Goal: Task Accomplishment & Management: Use online tool/utility

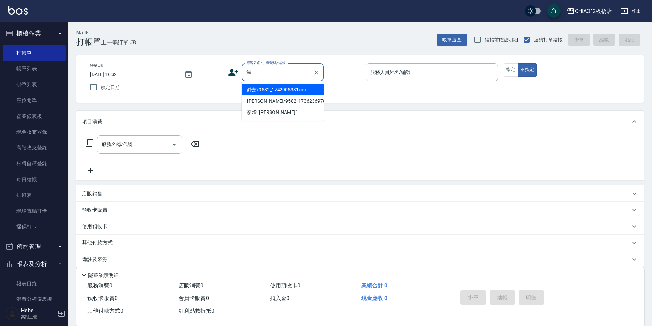
click at [274, 89] on li "舜芝/9582_1742905331/null" at bounding box center [283, 89] width 82 height 11
type input "舜芝/9582_1742905331/null"
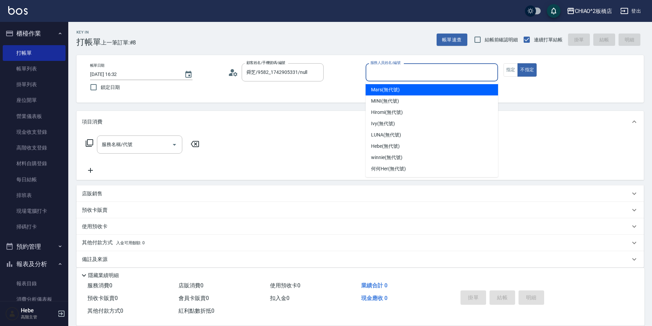
click at [386, 72] on input "服務人員姓名/編號" at bounding box center [432, 72] width 126 height 12
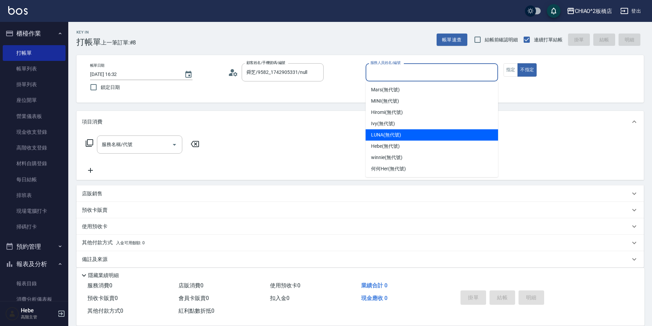
click at [383, 138] on span "LUNA (無代號)" at bounding box center [386, 134] width 30 height 7
type input "LUNA(無代號)"
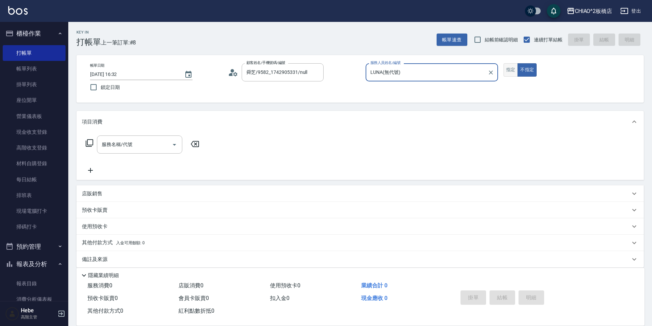
click at [508, 70] on button "指定" at bounding box center [511, 69] width 15 height 13
click at [156, 145] on input "服務名稱/代號" at bounding box center [134, 144] width 69 height 12
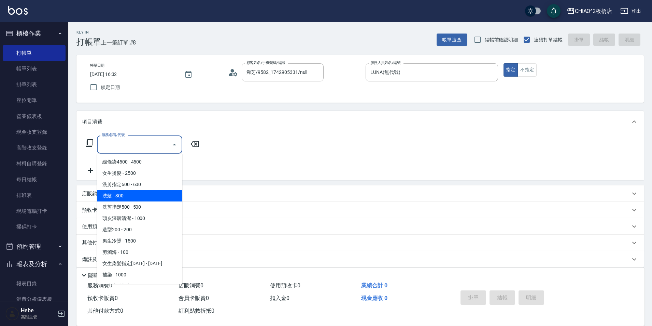
drag, startPoint x: 127, startPoint y: 197, endPoint x: 87, endPoint y: 176, distance: 45.0
click at [124, 195] on span "洗髮 - 300" at bounding box center [139, 195] width 85 height 11
type input "洗髮(96679)"
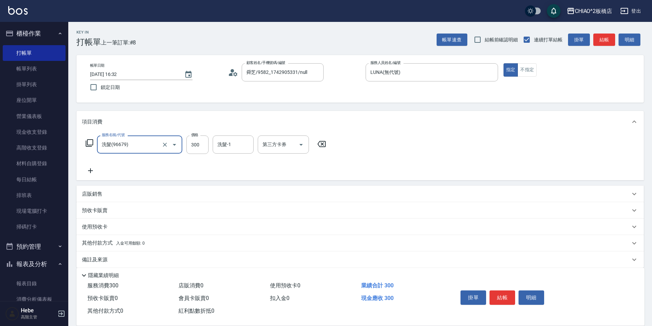
click at [88, 168] on icon at bounding box center [90, 170] width 17 height 8
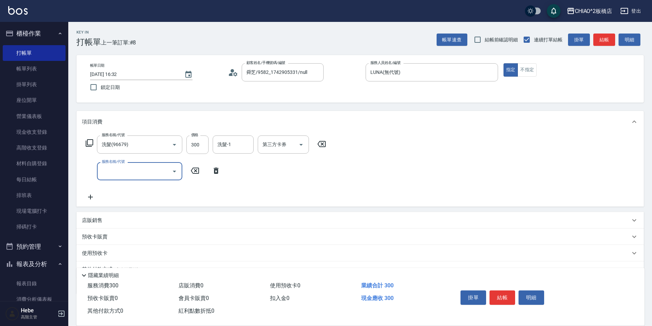
click at [111, 170] on input "服務名稱/代號" at bounding box center [134, 171] width 69 height 12
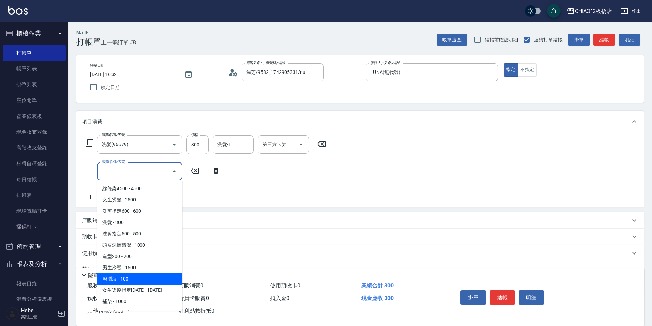
drag, startPoint x: 141, startPoint y: 276, endPoint x: 430, endPoint y: 260, distance: 289.1
click at [141, 275] on span "剪瀏海 - 100" at bounding box center [139, 278] width 85 height 11
type input "剪瀏海(96690)"
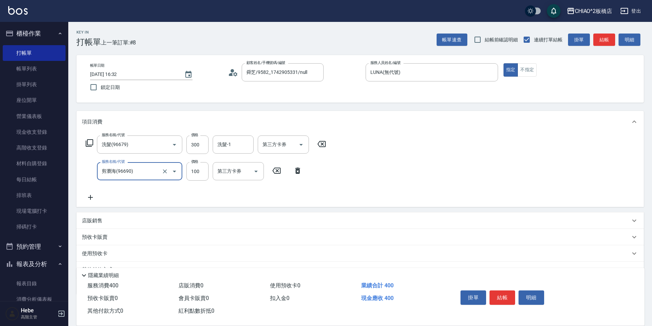
click at [500, 290] on button "結帳" at bounding box center [503, 297] width 26 height 14
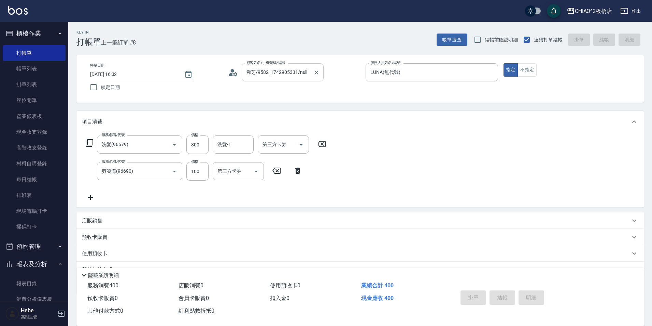
type input "[DATE] 17:47"
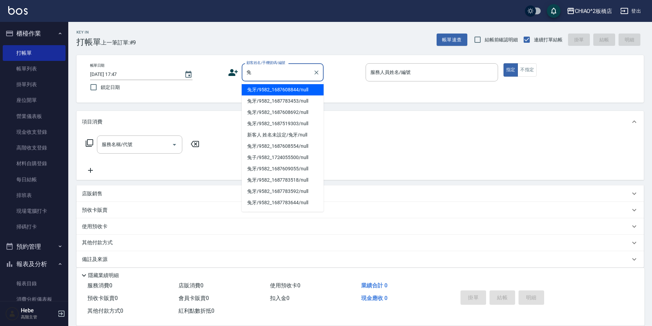
click at [263, 88] on li "兔牙/9582_1687608844/null" at bounding box center [283, 89] width 82 height 11
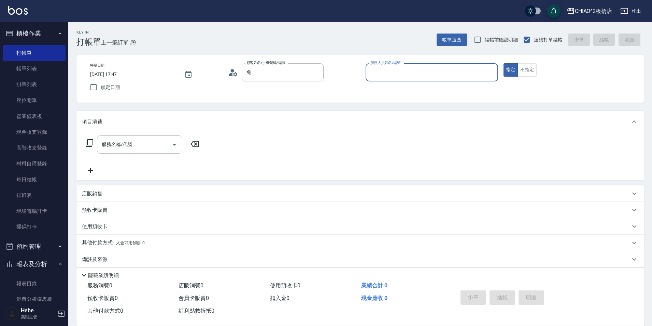
type input "兔牙/9582_1687608844/null"
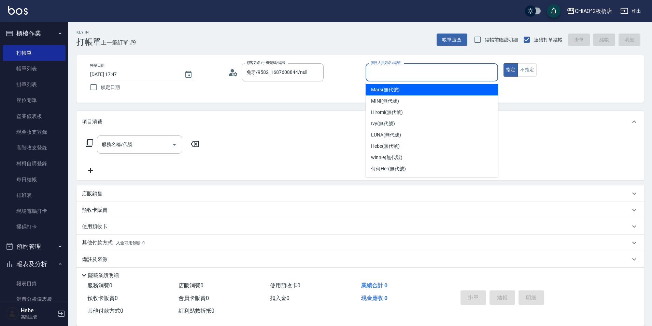
click at [393, 73] on input "服務人員姓名/編號" at bounding box center [432, 72] width 126 height 12
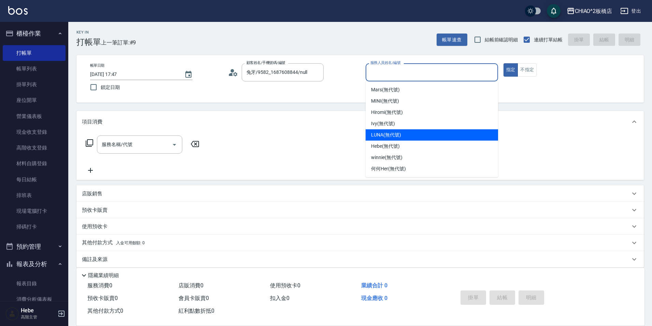
click at [388, 134] on span "LUNA (無代號)" at bounding box center [386, 134] width 30 height 7
type input "LUNA(無代號)"
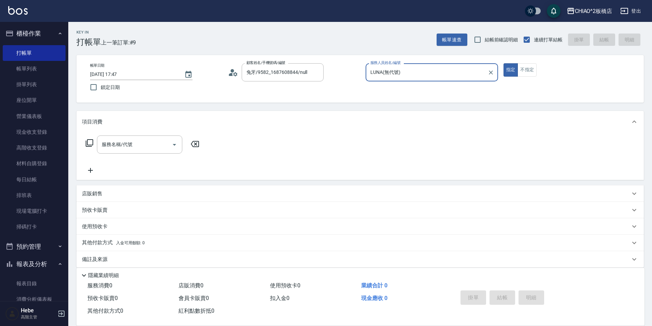
drag, startPoint x: 527, startPoint y: 69, endPoint x: 498, endPoint y: 80, distance: 31.3
click at [527, 70] on button "不指定" at bounding box center [527, 69] width 19 height 13
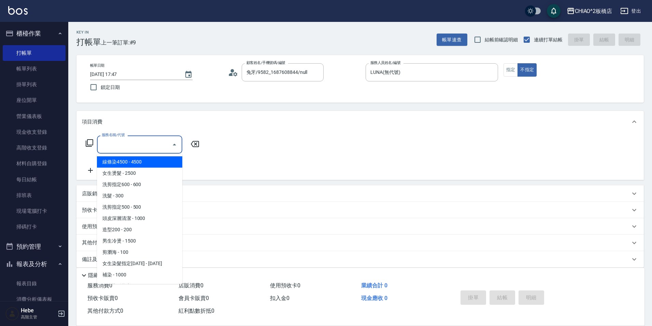
click at [167, 144] on input "服務名稱/代號" at bounding box center [134, 144] width 69 height 12
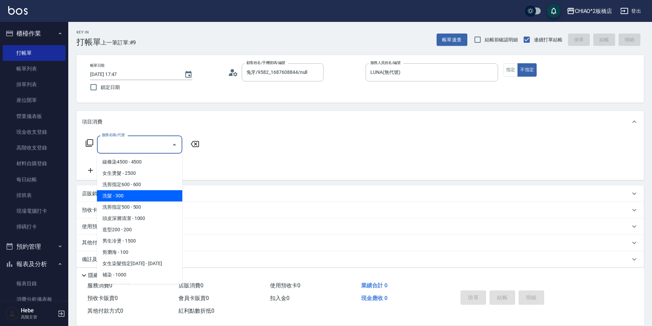
drag, startPoint x: 152, startPoint y: 197, endPoint x: 102, endPoint y: 178, distance: 52.8
click at [150, 195] on span "洗髮 - 300" at bounding box center [139, 195] width 85 height 11
type input "洗髮(96679)"
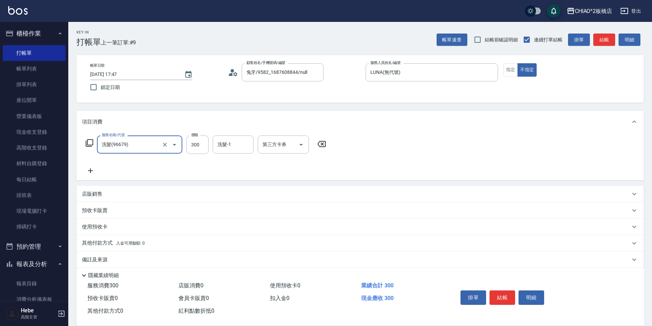
click at [88, 169] on icon at bounding box center [90, 170] width 17 height 8
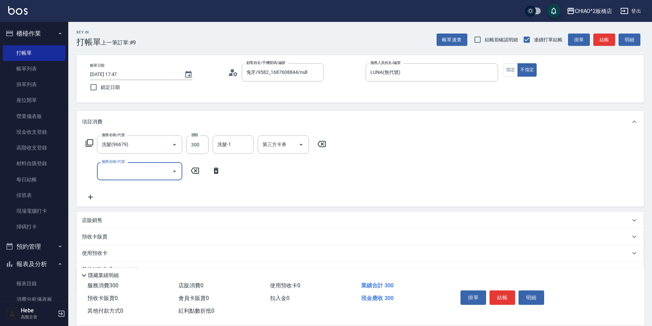
click at [122, 178] on div "服務名稱/代號" at bounding box center [139, 171] width 85 height 18
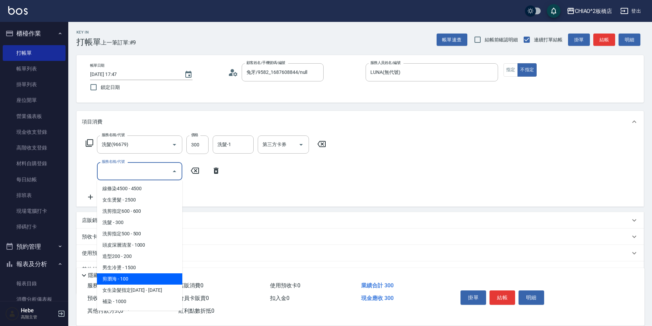
drag, startPoint x: 127, startPoint y: 279, endPoint x: 224, endPoint y: 263, distance: 98.4
click at [131, 277] on span "剪瀏海 - 100" at bounding box center [139, 278] width 85 height 11
type input "剪瀏海(96690)"
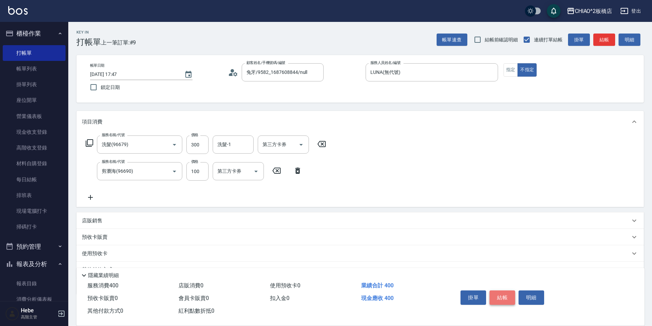
click at [498, 290] on button "結帳" at bounding box center [503, 297] width 26 height 14
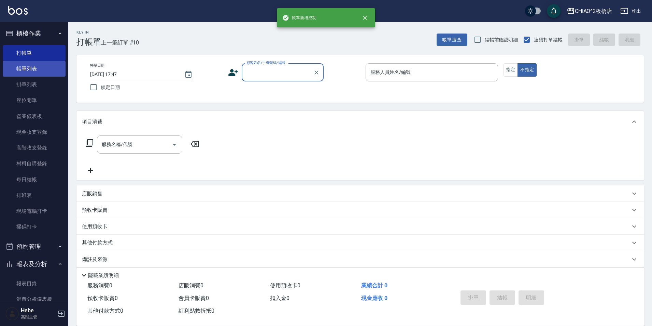
click at [34, 69] on link "帳單列表" at bounding box center [34, 69] width 63 height 16
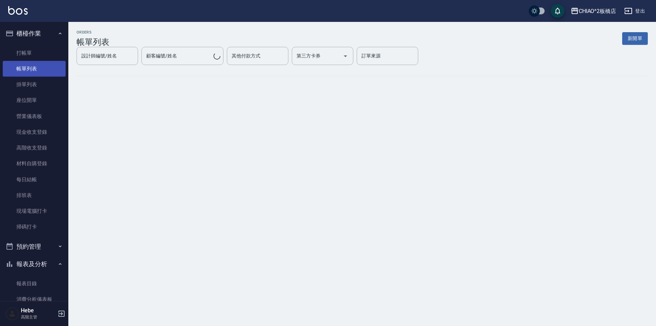
click at [34, 69] on link "帳單列表" at bounding box center [34, 69] width 63 height 16
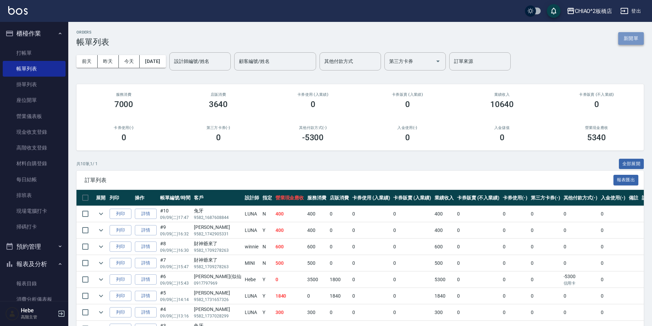
click at [634, 36] on button "新開單" at bounding box center [632, 38] width 26 height 13
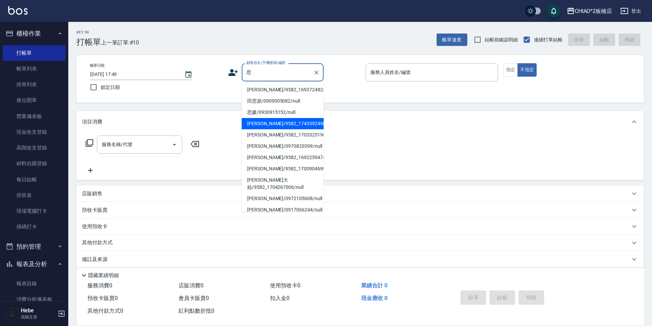
click at [257, 129] on li "[PERSON_NAME]/9582_1743392490/null" at bounding box center [283, 123] width 82 height 11
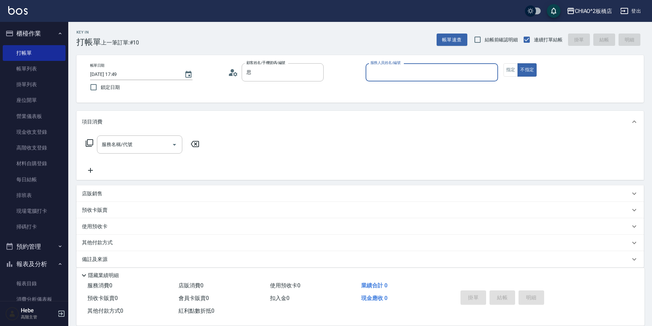
type input "[PERSON_NAME]/9582_1743392490/null"
click at [233, 72] on circle at bounding box center [232, 70] width 3 height 3
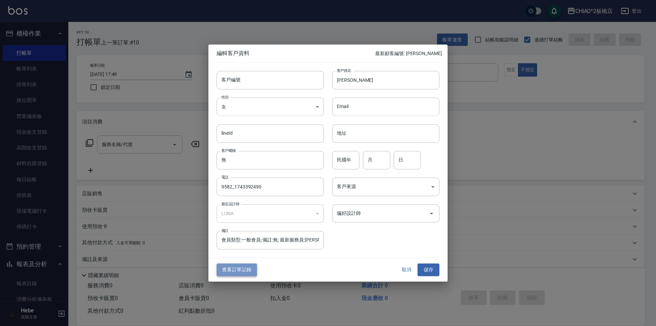
click at [242, 268] on button "查看訂單記錄" at bounding box center [237, 269] width 40 height 13
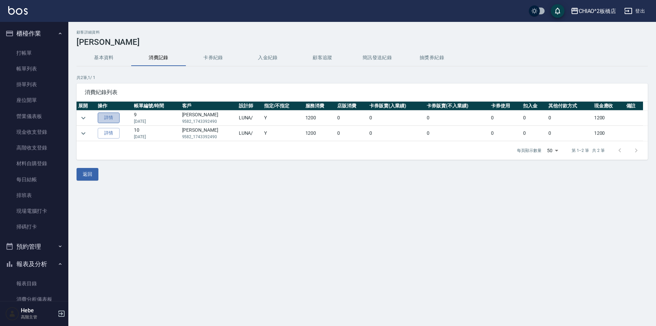
click at [101, 118] on link "詳情" at bounding box center [109, 117] width 22 height 11
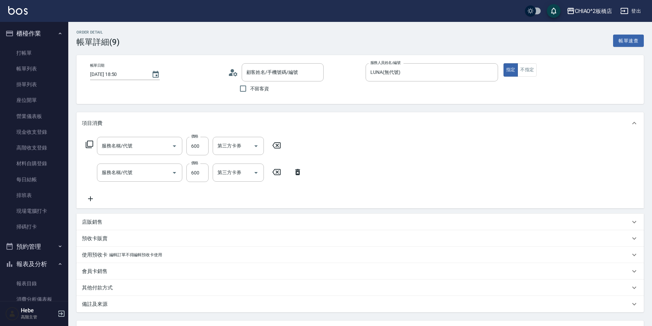
type input "[DATE] 18:50"
type input "LUNA(無代號)"
type input "頭皮深層清潔(96683)"
type input "洗剪指定600(96678)"
type input "[PERSON_NAME]/9582_1743392490/null"
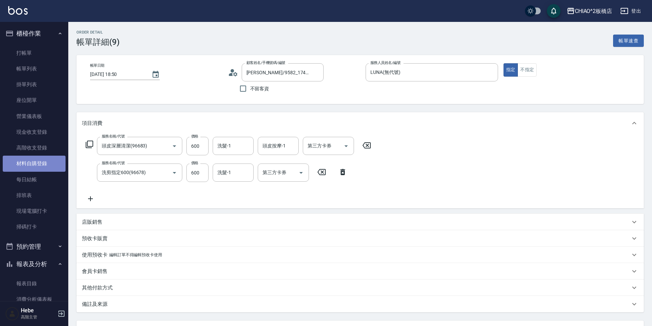
click at [39, 163] on link "材料自購登錄" at bounding box center [34, 163] width 63 height 16
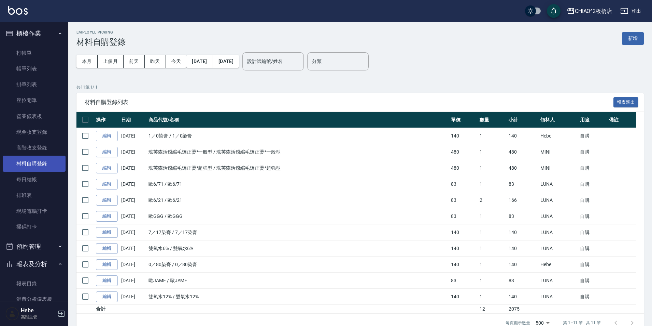
click at [3, 155] on link "材料自購登錄" at bounding box center [34, 163] width 63 height 16
click at [626, 41] on button "新增" at bounding box center [633, 38] width 22 height 13
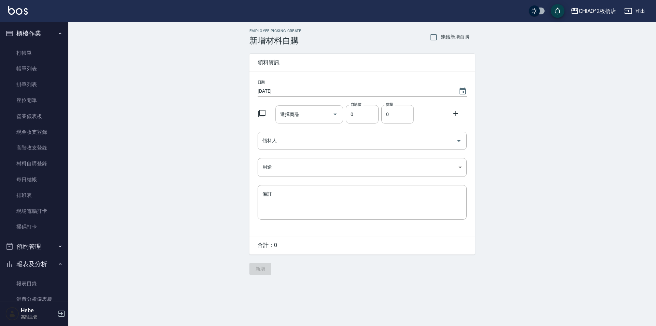
click at [297, 120] on input "選擇商品" at bounding box center [304, 114] width 52 height 12
type input "亮"
type input "羽"
click at [261, 114] on icon at bounding box center [262, 113] width 8 height 8
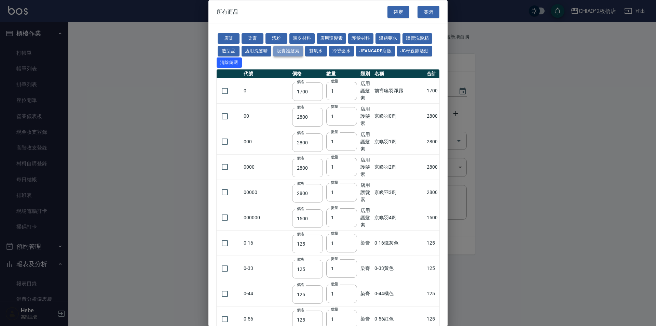
click at [279, 50] on button "販賣護髮素" at bounding box center [288, 50] width 30 height 11
type input "900"
type input "150"
type input "1000"
type input "490"
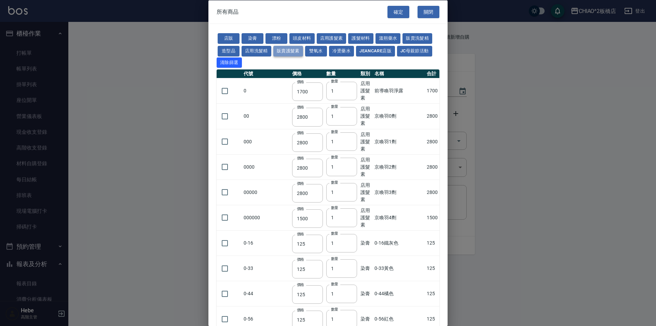
type input "480"
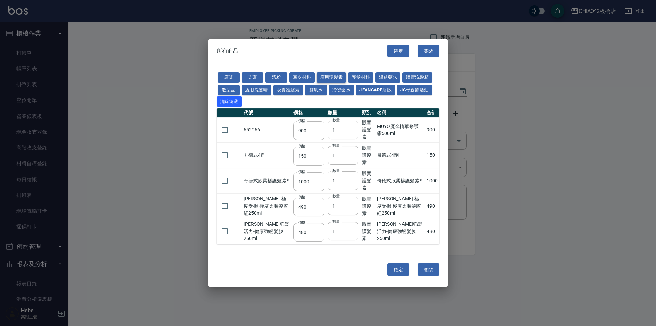
drag, startPoint x: 251, startPoint y: 75, endPoint x: 334, endPoint y: 76, distance: 83.7
click at [334, 76] on div "店販 染膏 漂粉 頭皮材料 店用護髮素 護髮材料 溫朔藥水 販賣洗髮精 造型品 店用洗髮精 販賣護髮素 雙氧水 冷燙藥水 JeanCare店販 JC母親節活動…" at bounding box center [328, 89] width 223 height 36
click at [334, 76] on button "店用護髮素" at bounding box center [332, 77] width 30 height 11
type input "1700"
type input "2800"
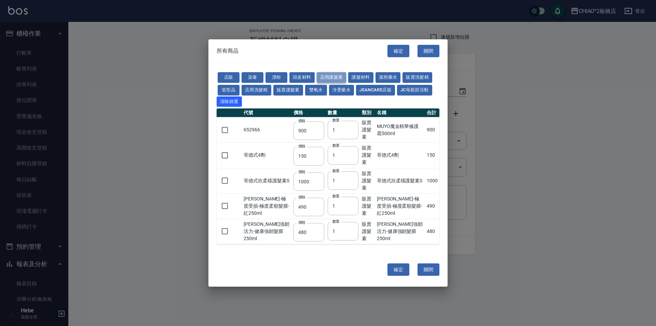
type input "2800"
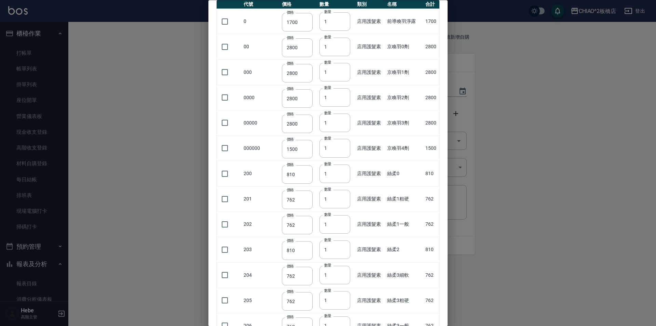
scroll to position [3, 0]
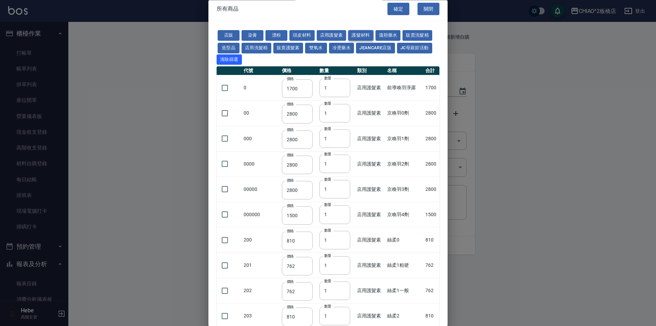
click at [357, 36] on button "護髮材料" at bounding box center [360, 35] width 25 height 11
type input "270"
type input "345"
type input "400"
type input "910"
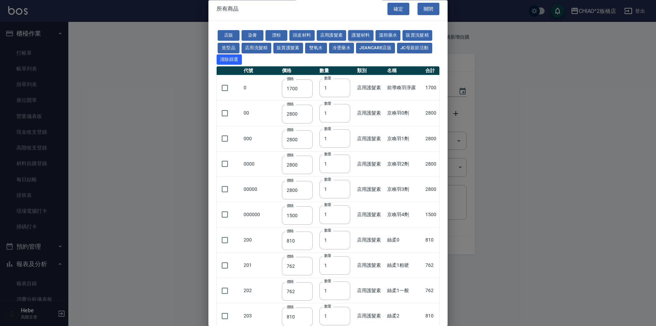
type input "1260"
type input "910"
type input "1260"
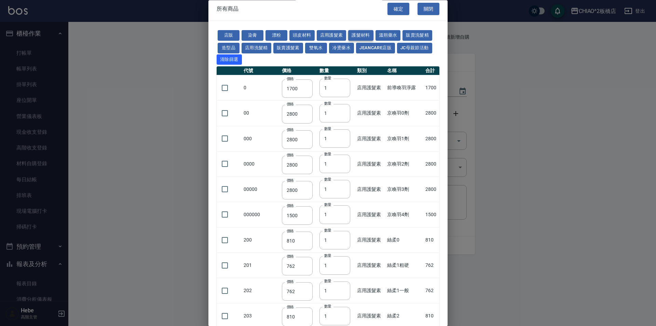
type input "1000"
type input "750"
type input "1600"
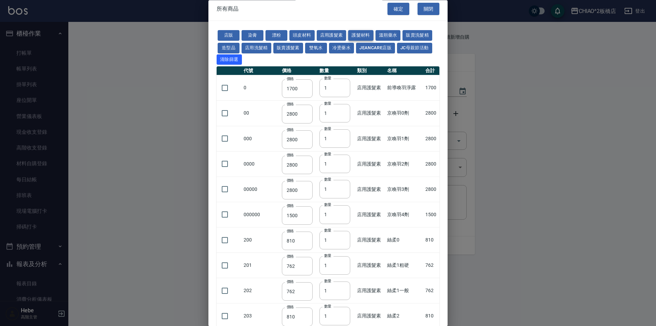
type input "600"
type input "440"
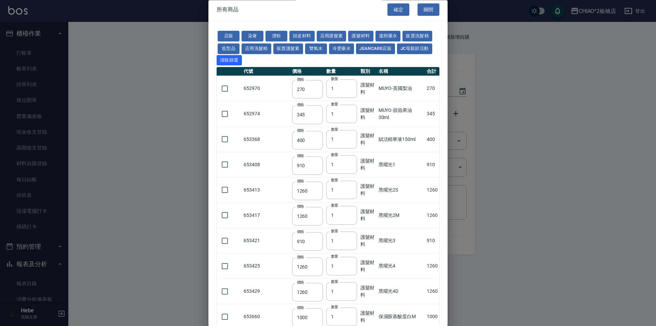
scroll to position [0, 0]
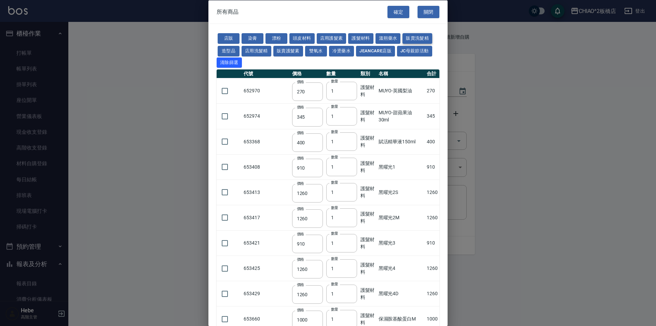
click at [416, 36] on button "販賣洗髮精" at bounding box center [417, 38] width 30 height 11
type input "450"
type input "1100"
type input "480"
type input "1240"
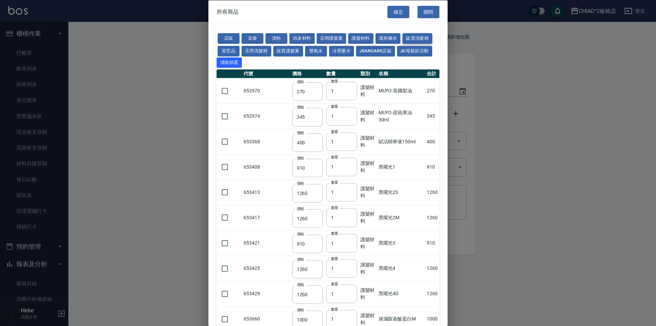
type input "480"
type input "390"
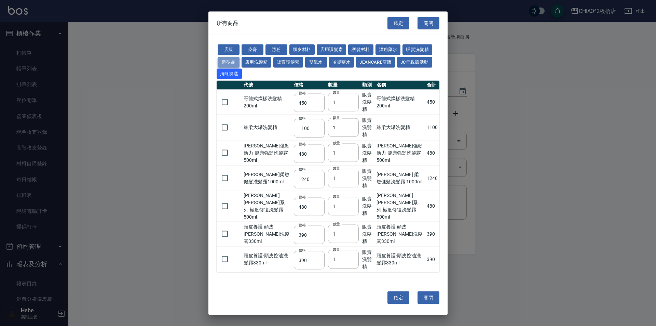
click at [227, 65] on button "造型品" at bounding box center [229, 62] width 22 height 11
type input "663"
type input "440"
type input "300"
type input "160"
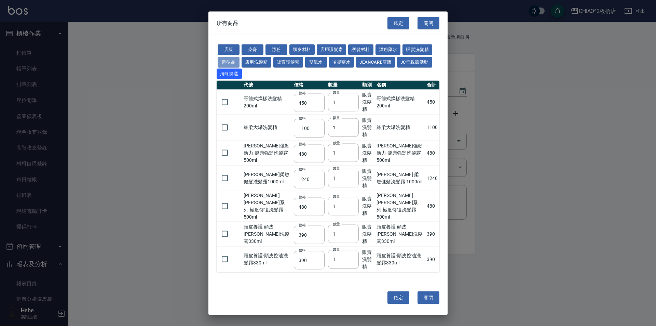
type input "290"
type input "360"
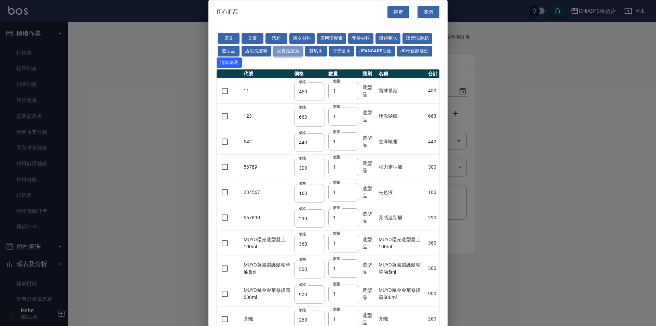
click at [294, 50] on button "販賣護髮素" at bounding box center [288, 50] width 30 height 11
type input "900"
type input "150"
type input "1000"
type input "490"
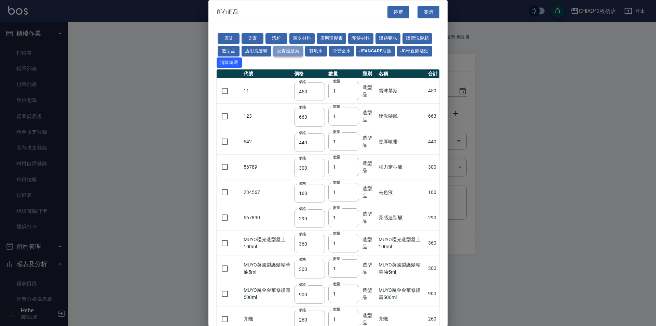
type input "480"
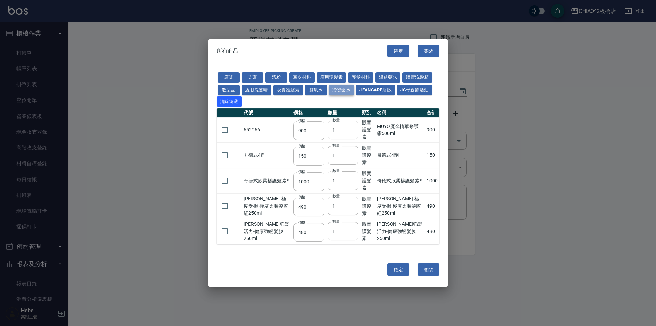
click at [346, 90] on button "冷燙藥水" at bounding box center [341, 90] width 25 height 11
type input "150"
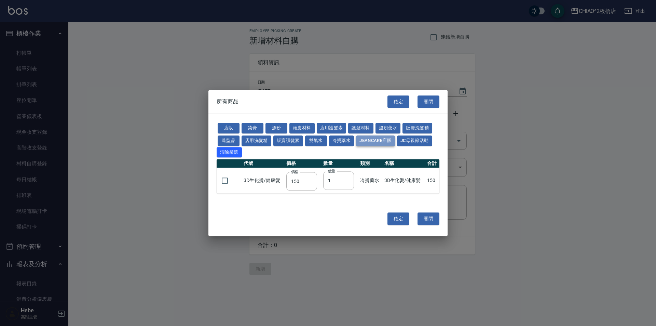
click at [373, 140] on button "JeanCare店販" at bounding box center [375, 140] width 39 height 11
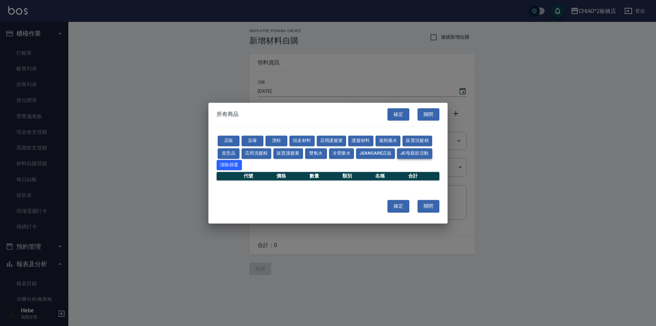
click at [410, 156] on button "JC母親節活動" at bounding box center [414, 153] width 35 height 11
click at [433, 117] on button "關閉" at bounding box center [428, 114] width 22 height 13
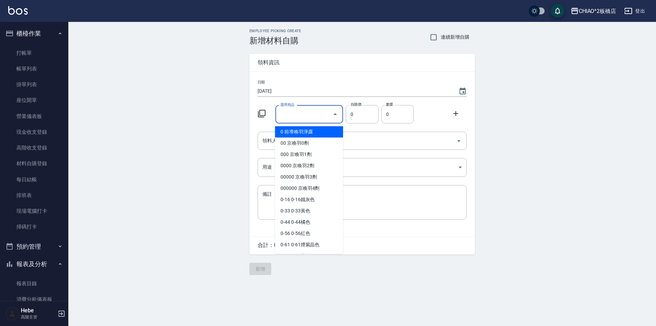
click at [317, 110] on input "選擇商品" at bounding box center [304, 114] width 52 height 12
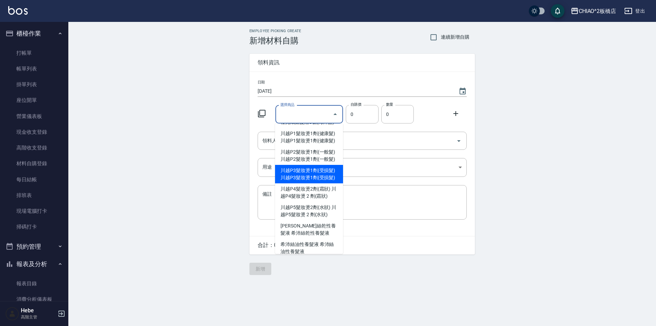
scroll to position [3142, 0]
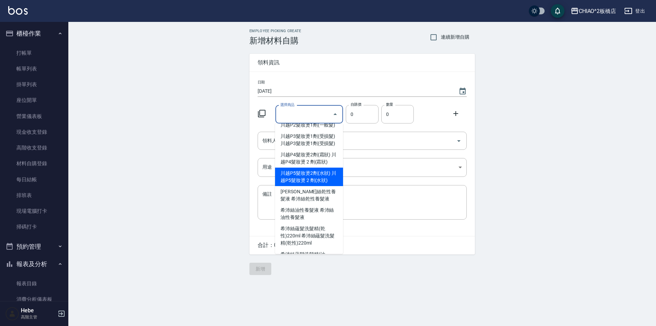
click at [301, 186] on li "川越P5髮妝燙2劑(水狀) 川越P5髮妝燙 2 劑(水狀)" at bounding box center [309, 176] width 68 height 18
type input "川越P5髮妝燙 2 劑(水狀)"
type input "250"
type input "1"
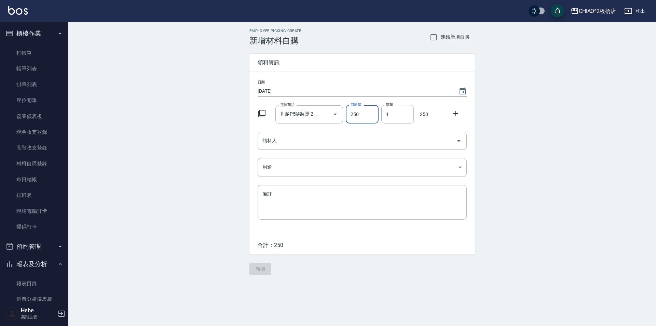
drag, startPoint x: 455, startPoint y: 113, endPoint x: 407, endPoint y: 125, distance: 49.4
click at [454, 113] on icon at bounding box center [456, 113] width 8 height 8
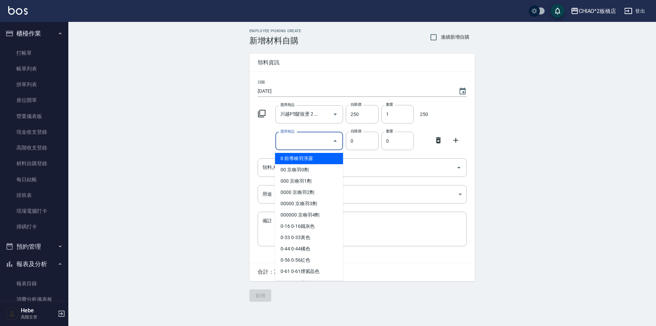
drag, startPoint x: 300, startPoint y: 144, endPoint x: 287, endPoint y: 175, distance: 33.1
click at [300, 144] on input "選擇商品" at bounding box center [304, 141] width 52 height 12
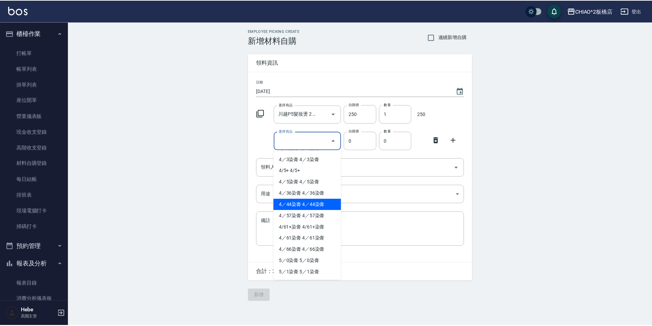
scroll to position [512, 0]
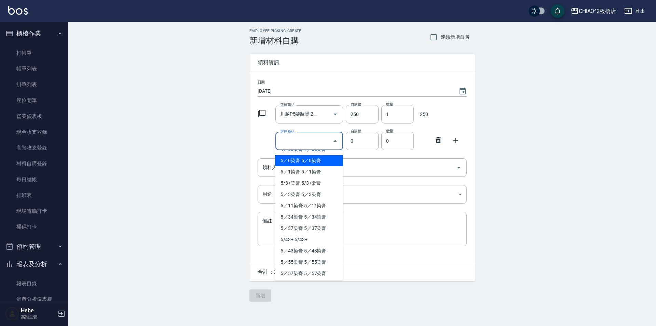
click at [291, 162] on li "5／0染膏 5／0染膏" at bounding box center [309, 160] width 68 height 11
type input "5／0染膏"
type input "140"
type input "1"
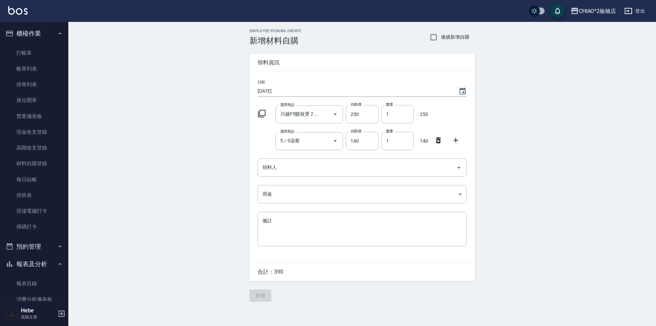
drag, startPoint x: 455, startPoint y: 137, endPoint x: 445, endPoint y: 140, distance: 9.9
click at [457, 137] on icon at bounding box center [456, 140] width 8 height 8
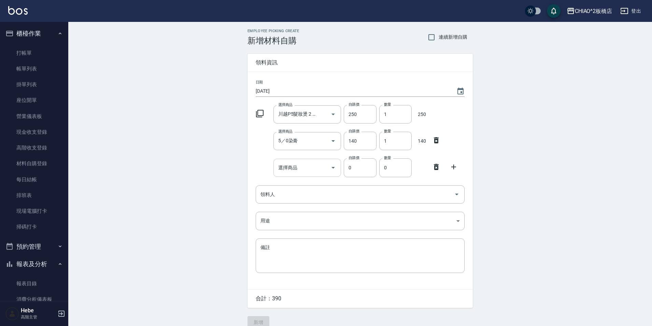
click at [300, 175] on div "選擇商品" at bounding box center [308, 167] width 68 height 18
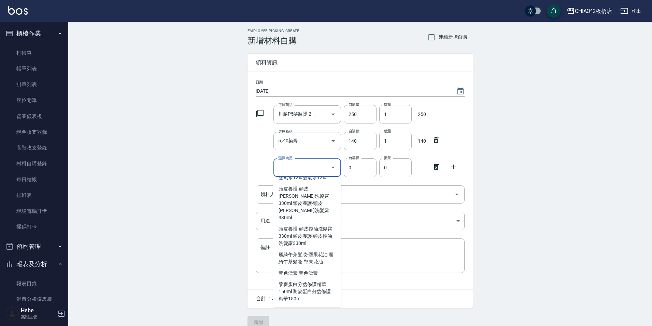
scroll to position [4498, 0]
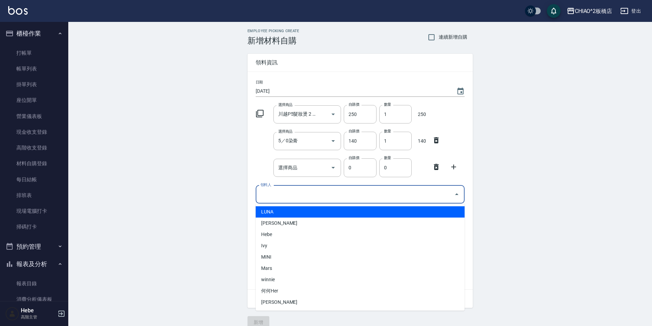
click at [365, 194] on input "領料人" at bounding box center [355, 194] width 193 height 12
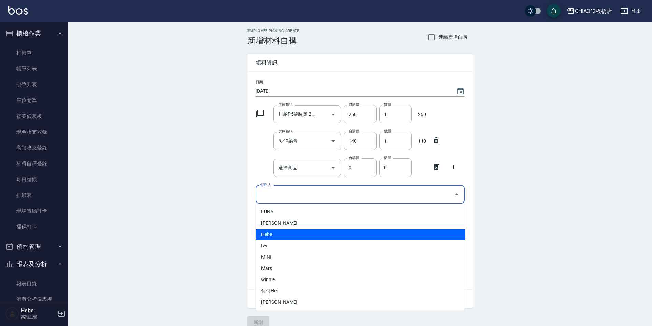
click at [274, 233] on li "Hebe" at bounding box center [360, 234] width 209 height 11
type input "Hebe"
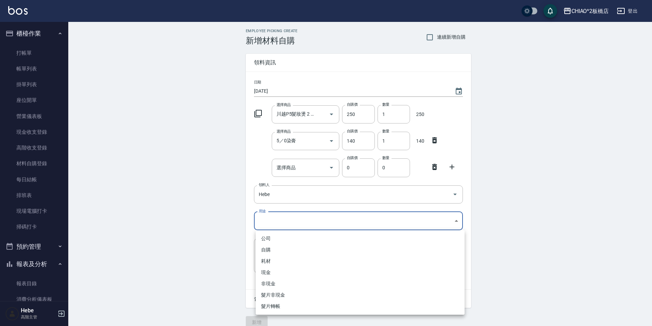
click at [273, 218] on body "CHIAO^2板橋店 登出 櫃檯作業 打帳單 帳單列表 掛單列表 座位開單 營業儀表板 現金收支登錄 高階收支登錄 材料自購登錄 每日結帳 排班表 現場電腦打…" at bounding box center [326, 167] width 652 height 335
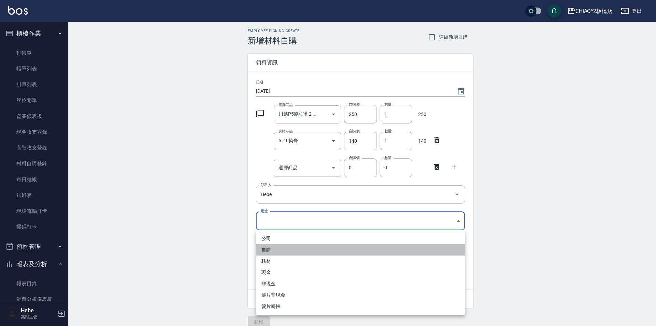
click at [278, 250] on li "自購" at bounding box center [360, 249] width 209 height 11
type input "自購"
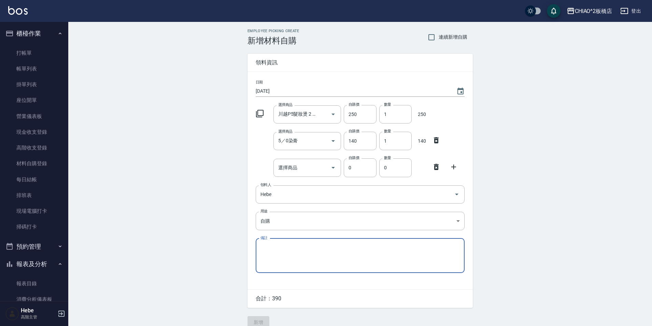
scroll to position [10, 0]
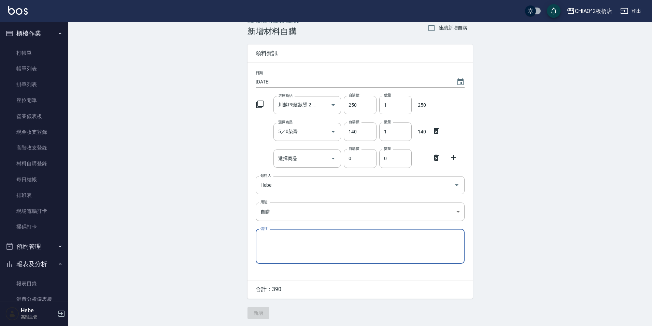
click at [436, 158] on icon at bounding box center [436, 157] width 8 height 8
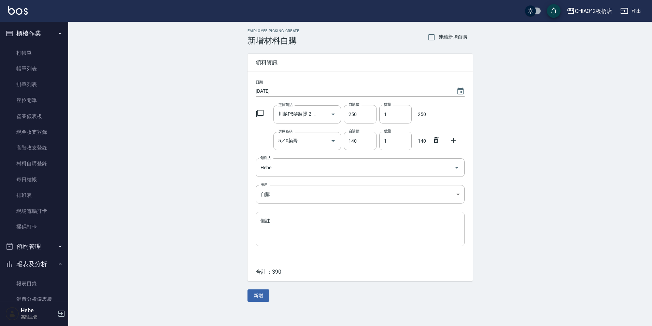
scroll to position [0, 0]
drag, startPoint x: 261, startPoint y: 297, endPoint x: 254, endPoint y: 294, distance: 7.2
click at [261, 296] on button "新增" at bounding box center [260, 295] width 22 height 13
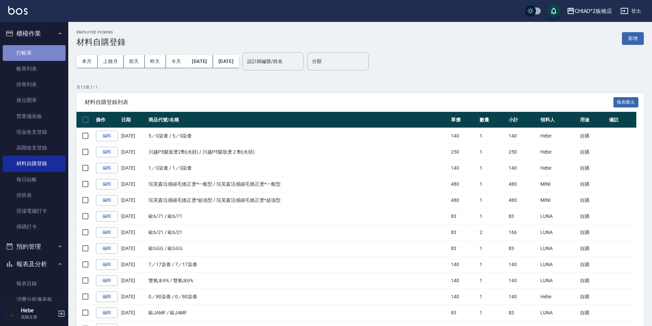
click at [43, 57] on link "打帳單" at bounding box center [34, 53] width 63 height 16
